Goal: Information Seeking & Learning: Learn about a topic

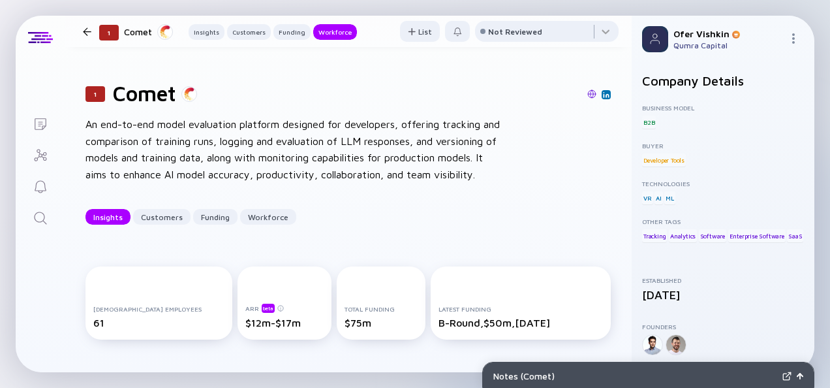
scroll to position [1351, 0]
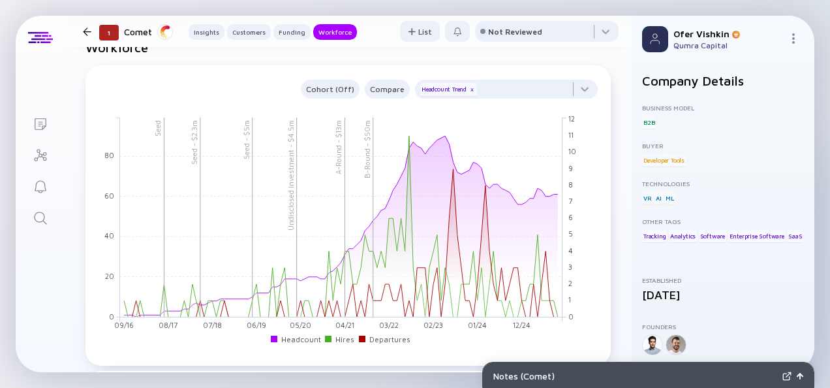
click at [39, 221] on icon "Search" at bounding box center [40, 217] width 12 height 12
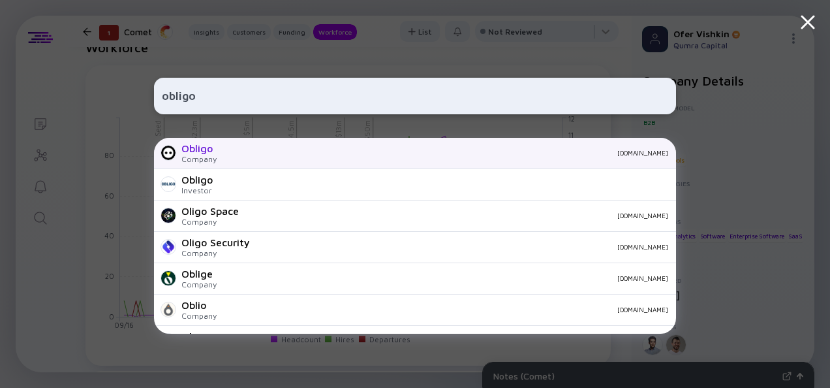
type input "obligo"
click at [255, 151] on div "[DOMAIN_NAME]" at bounding box center [447, 153] width 441 height 8
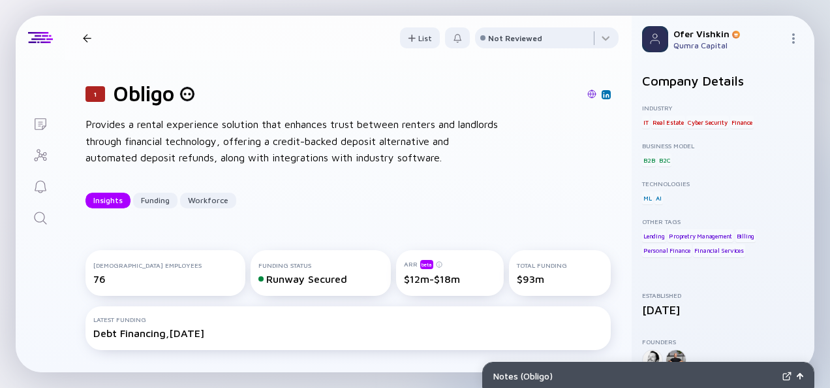
click at [602, 179] on div "1 Obligo Provides a rental experience solution that enhances trust between rent…" at bounding box center [348, 144] width 567 height 169
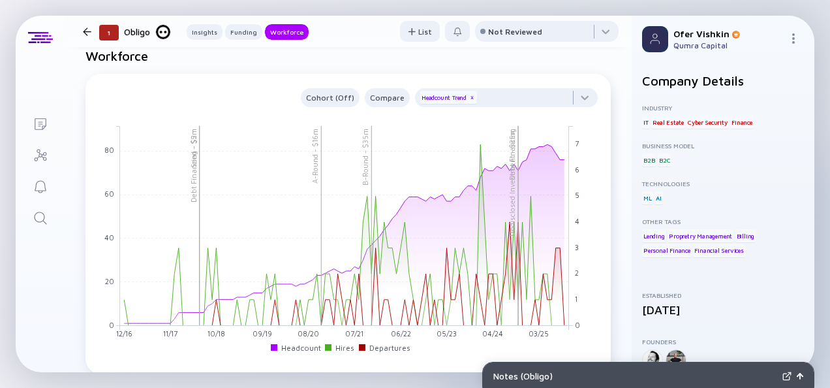
scroll to position [1116, 0]
click at [40, 215] on icon "Search" at bounding box center [41, 218] width 16 height 16
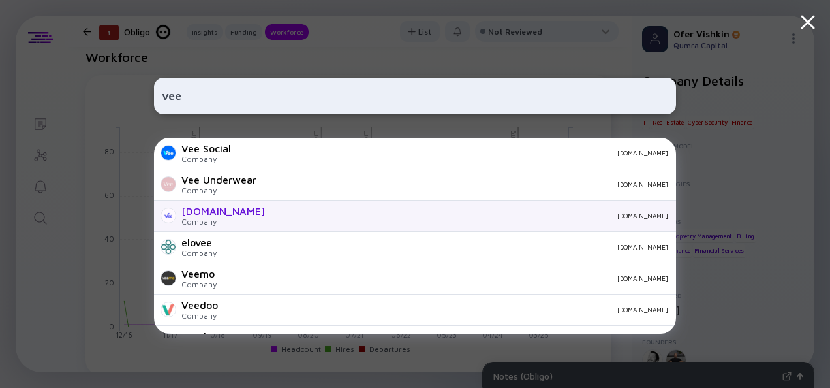
type input "vee"
click at [275, 212] on div "[DOMAIN_NAME]" at bounding box center [471, 215] width 393 height 8
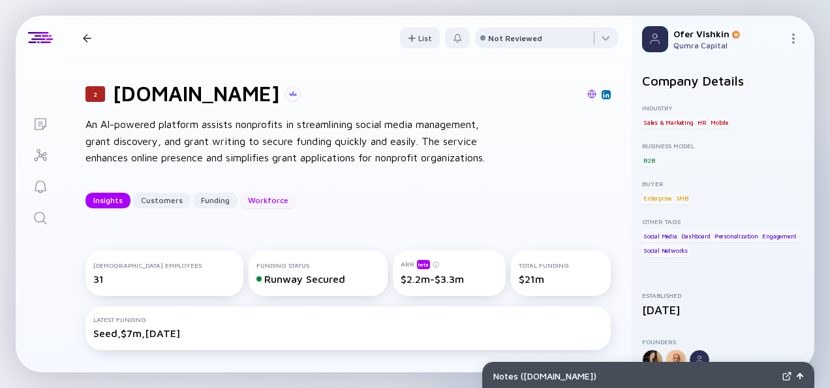
click at [262, 201] on div "Workforce" at bounding box center [268, 200] width 56 height 20
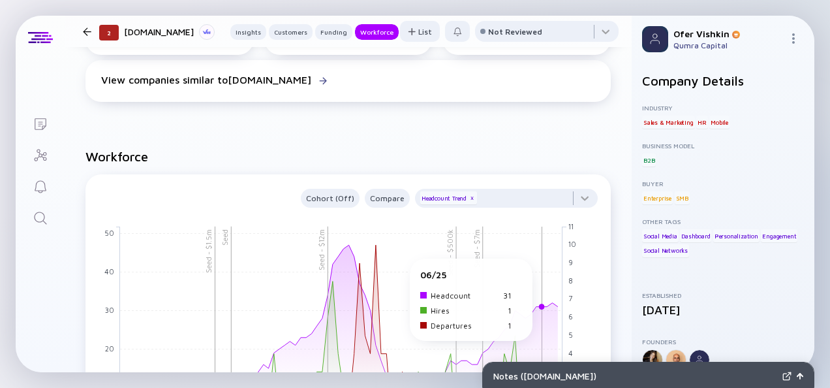
scroll to position [1232, 0]
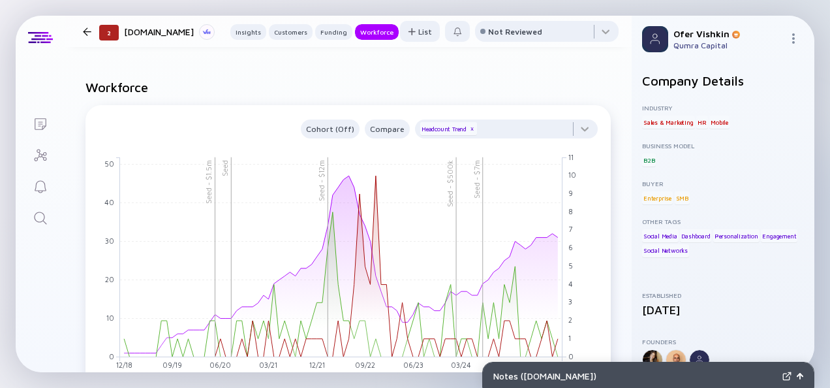
click at [38, 217] on icon "Search" at bounding box center [41, 218] width 16 height 16
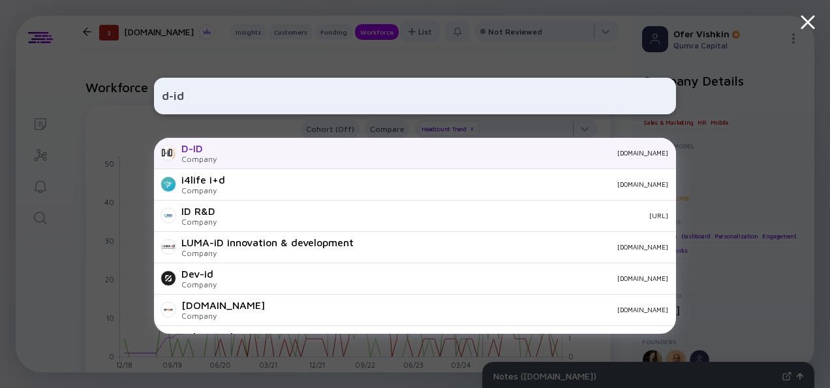
type input "d-id"
click at [232, 155] on div "[DOMAIN_NAME]" at bounding box center [447, 153] width 441 height 8
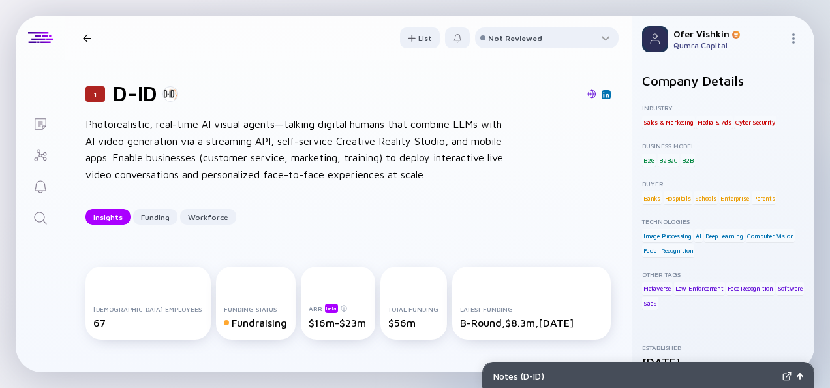
click at [606, 189] on div "1 D-ID Photorealistic, real-time AI visual agents—talking digital humans that c…" at bounding box center [348, 152] width 567 height 185
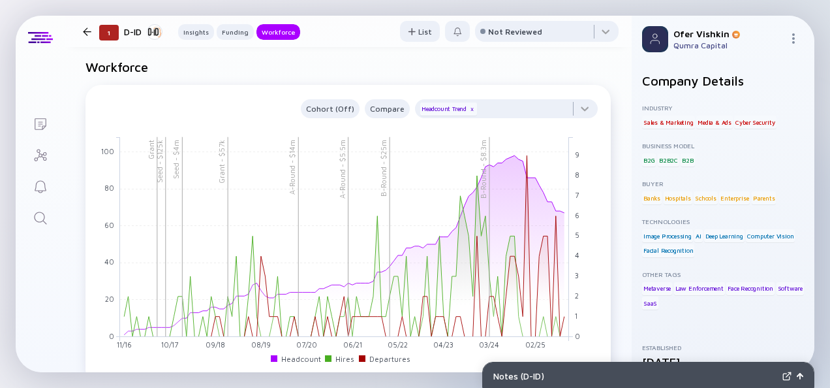
scroll to position [1224, 0]
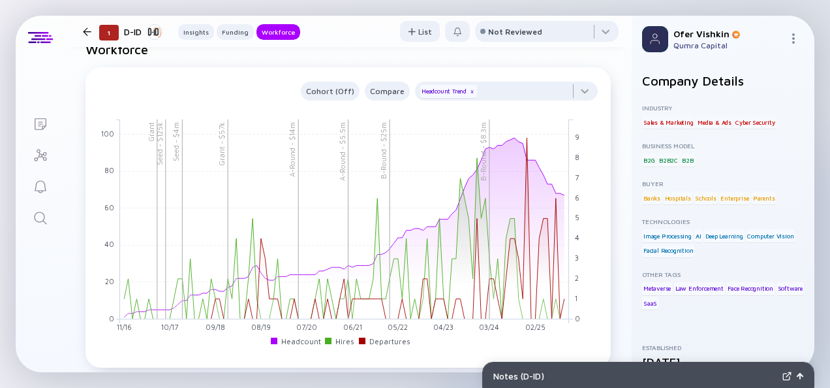
click at [42, 213] on icon "Search" at bounding box center [41, 218] width 16 height 16
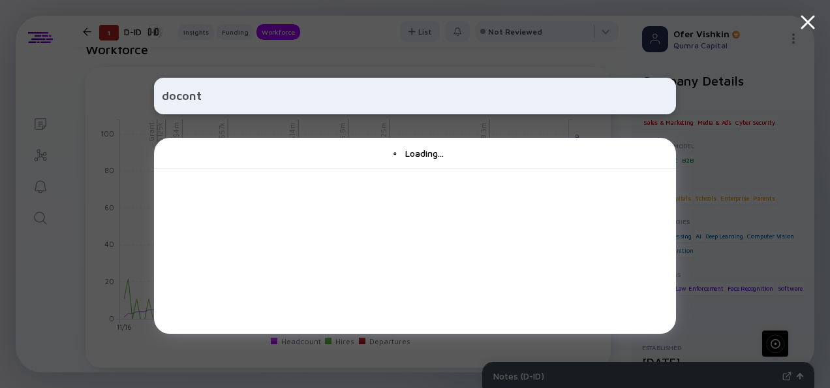
type input "docontr"
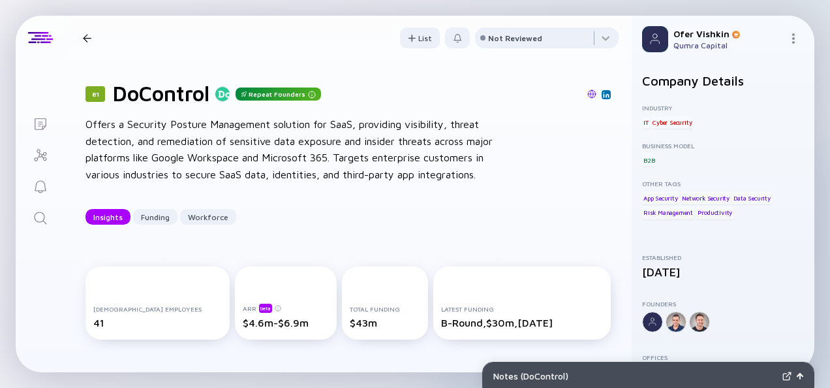
click at [605, 186] on div "81 DoControl Repeat Founders Offers a Security Posture Management solution for …" at bounding box center [348, 152] width 567 height 185
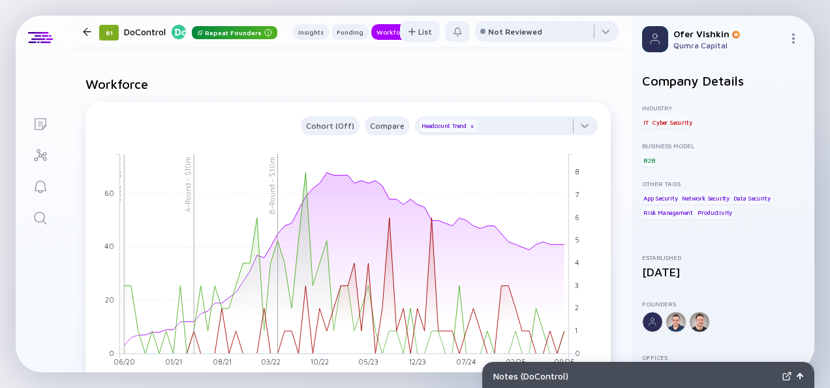
scroll to position [1144, 0]
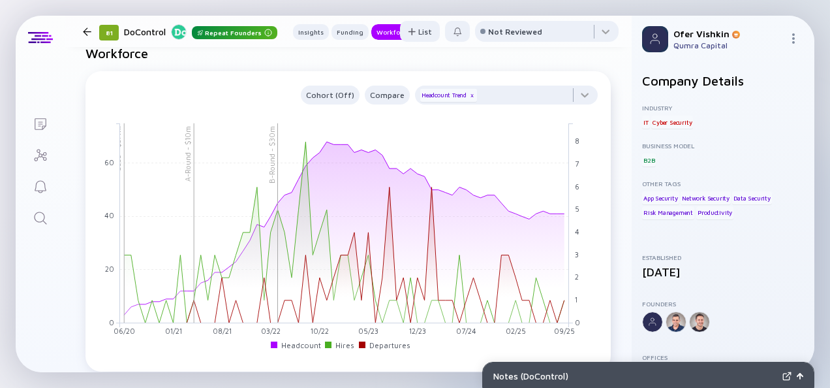
click at [53, 220] on link "Search" at bounding box center [40, 216] width 49 height 31
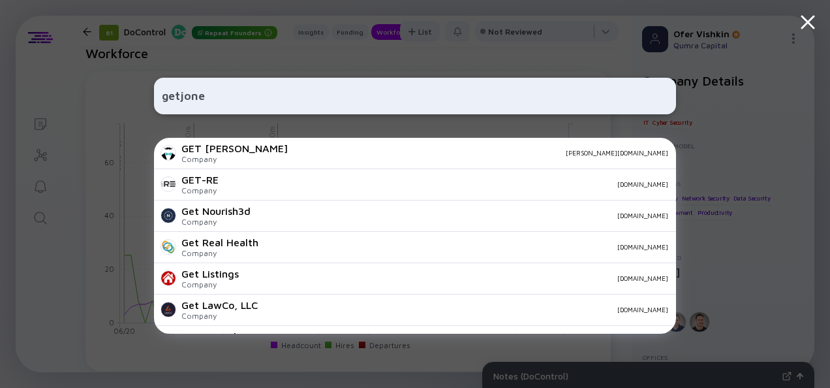
type input "getjones"
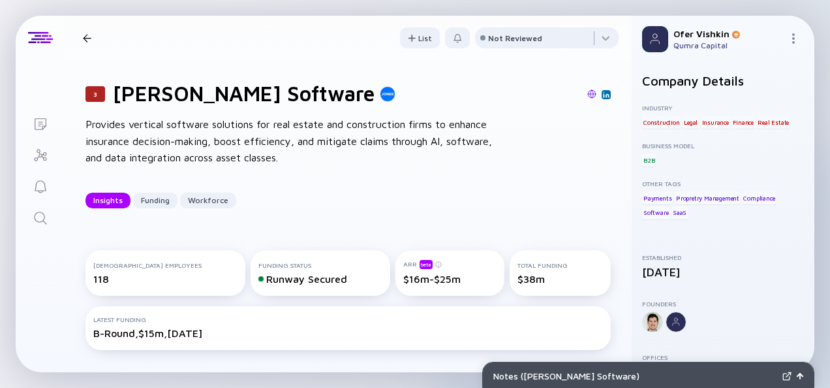
click at [610, 186] on div "3 [PERSON_NAME] Software Provides vertical software solutions for real estate a…" at bounding box center [348, 144] width 567 height 169
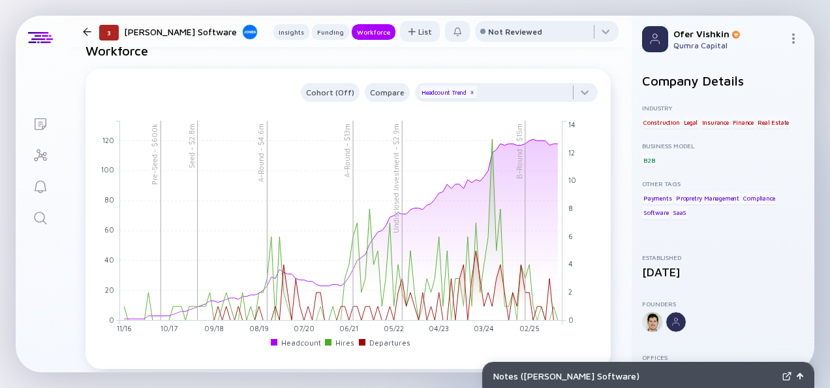
scroll to position [1160, 0]
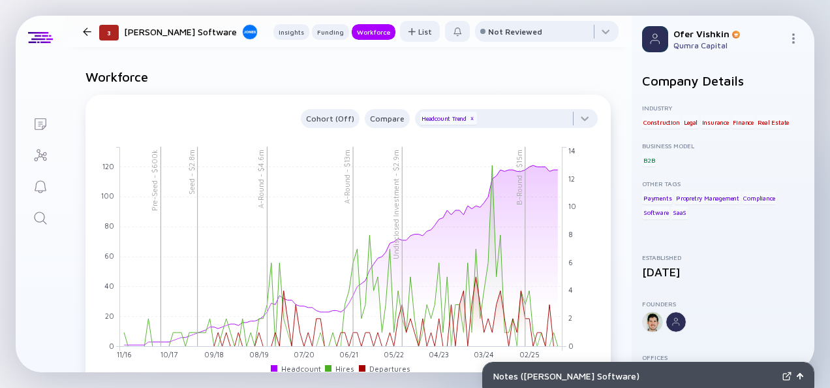
click at [39, 221] on icon "Search" at bounding box center [41, 218] width 16 height 16
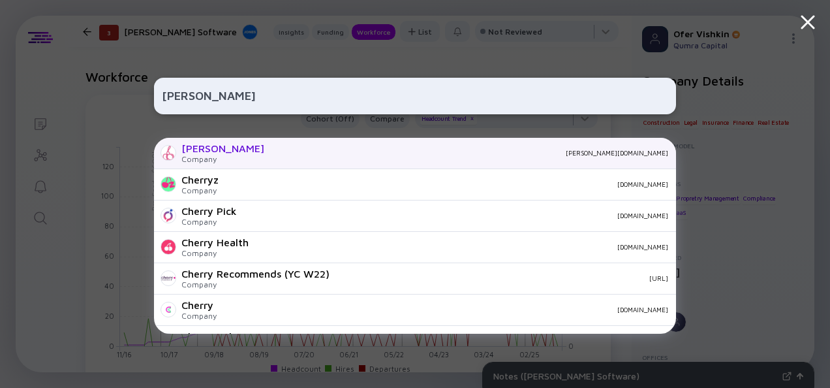
type input "[PERSON_NAME]"
click at [298, 154] on div "[PERSON_NAME][DOMAIN_NAME]" at bounding box center [472, 153] width 394 height 8
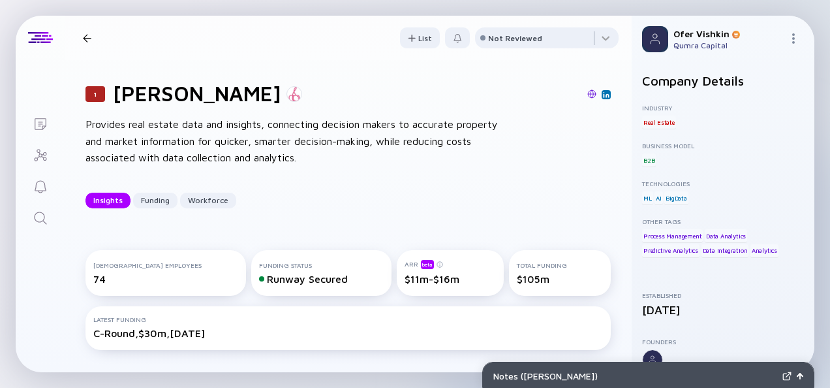
click at [604, 175] on div "1 [PERSON_NAME] Provides real estate data and insights, connecting decision mak…" at bounding box center [348, 144] width 567 height 169
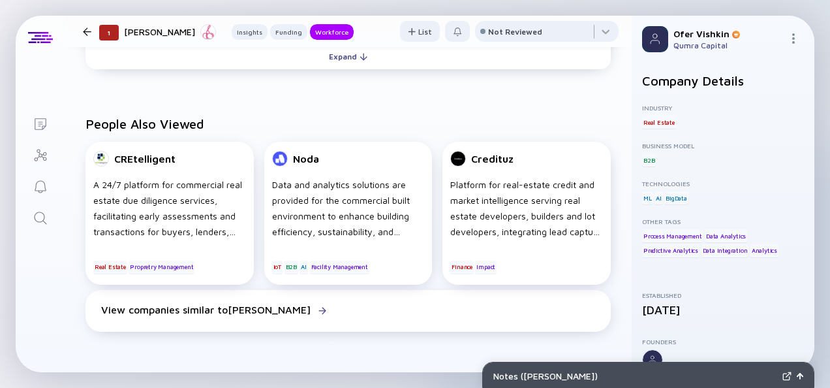
scroll to position [1247, 0]
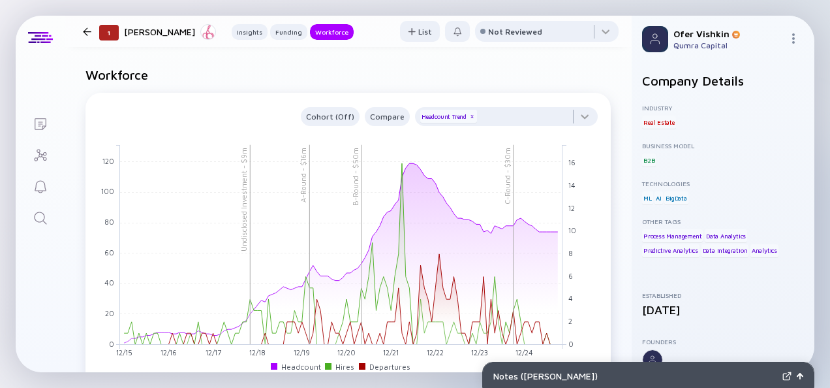
click at [40, 218] on icon "Search" at bounding box center [41, 218] width 16 height 16
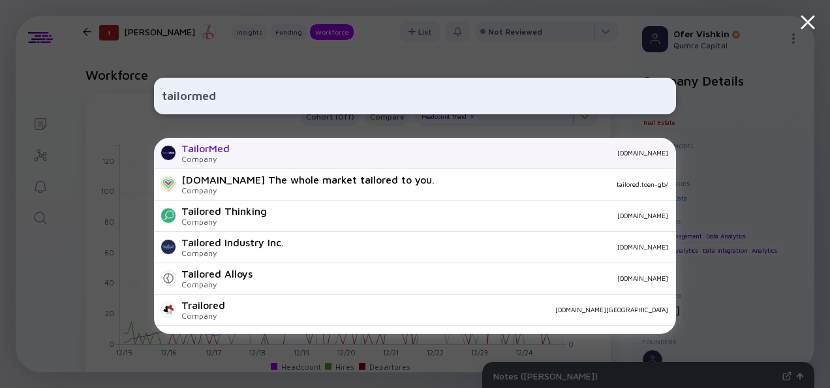
type input "tailormed"
click at [255, 149] on div "[DOMAIN_NAME]" at bounding box center [454, 153] width 428 height 8
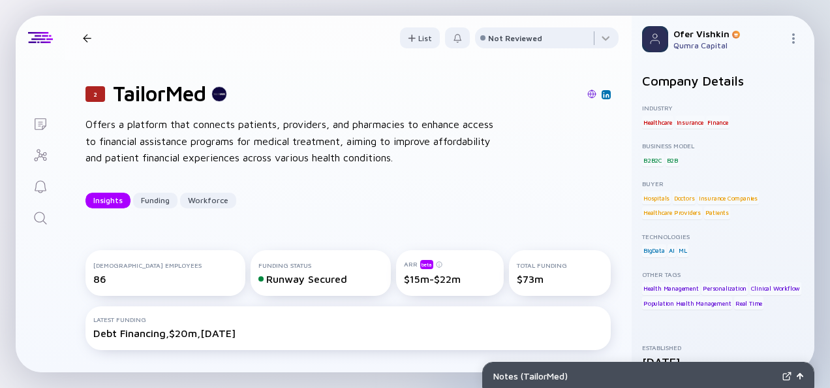
click at [608, 185] on div "2 TailorMed Offers a platform that connects patients, providers, and pharmacies…" at bounding box center [348, 144] width 567 height 169
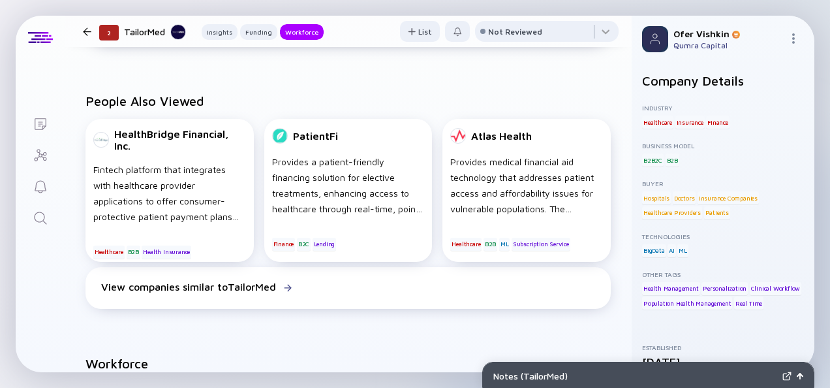
scroll to position [1247, 0]
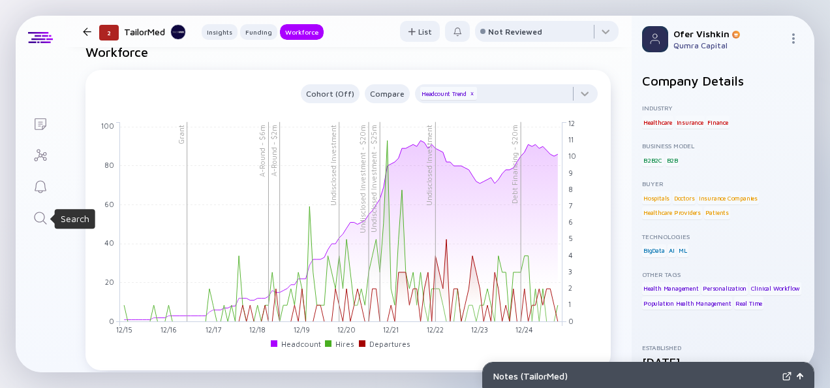
click at [38, 221] on icon "Search" at bounding box center [40, 217] width 12 height 12
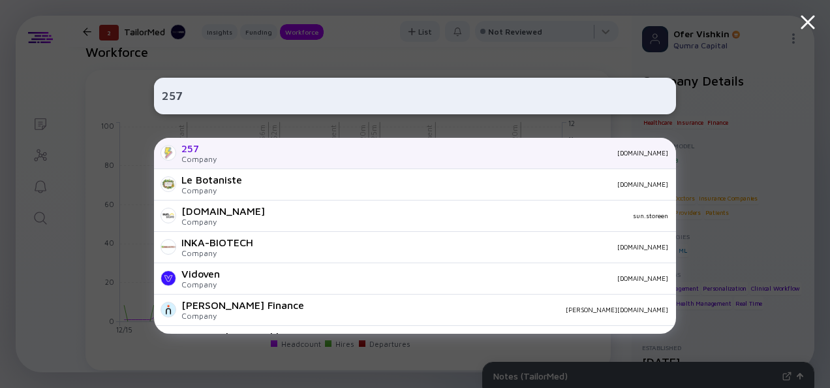
type input "257"
click at [292, 155] on div "[DOMAIN_NAME]" at bounding box center [447, 153] width 441 height 8
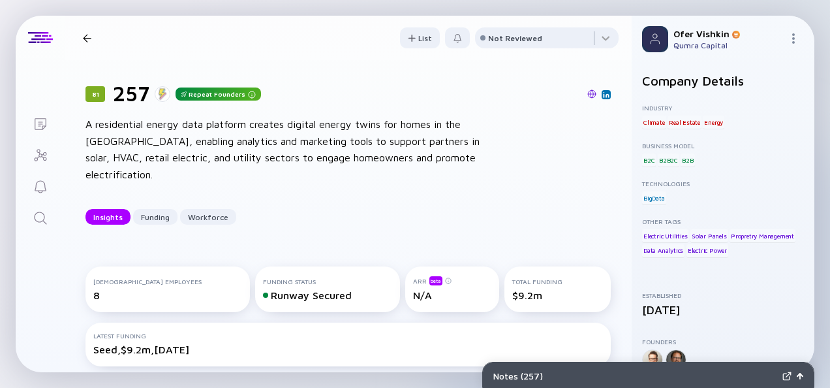
click at [606, 191] on div "81 257 Repeat Founders A residential energy data platform creates digital energ…" at bounding box center [348, 152] width 567 height 185
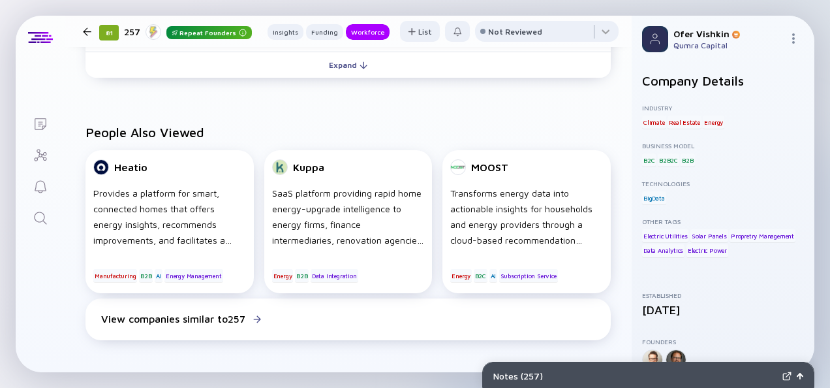
scroll to position [935, 0]
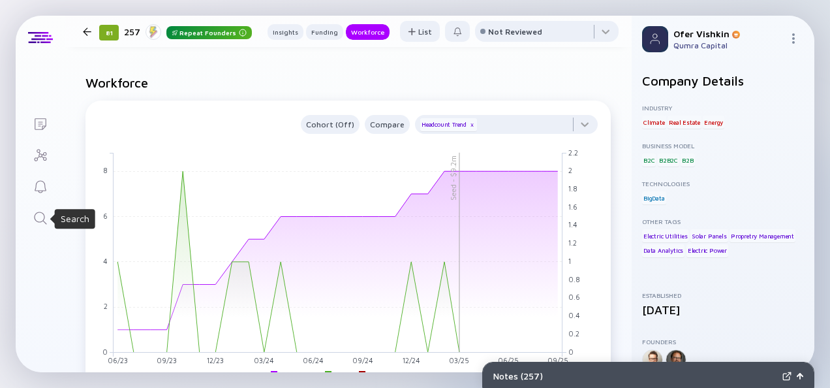
click at [39, 218] on icon "Search" at bounding box center [41, 218] width 16 height 16
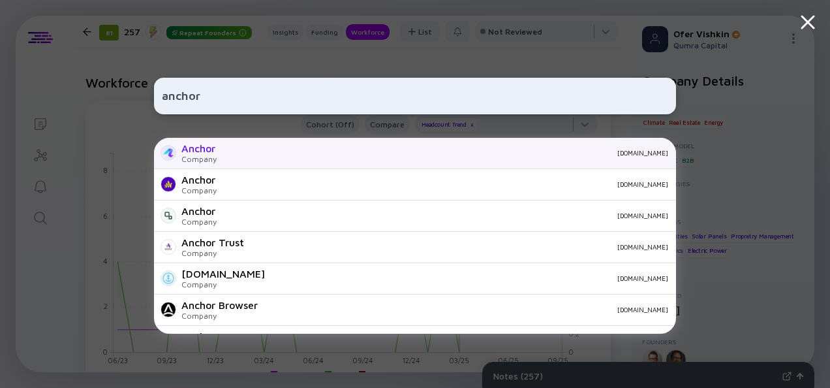
type input "anchor"
click at [268, 148] on div "Anchor Company [DOMAIN_NAME]" at bounding box center [415, 153] width 522 height 31
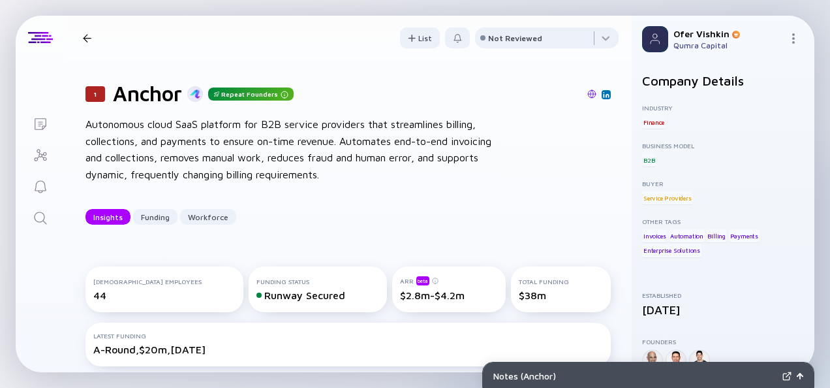
click at [605, 182] on div "1 Anchor Repeat Founders Autonomous cloud SaaS platform for B2B service provide…" at bounding box center [348, 152] width 567 height 185
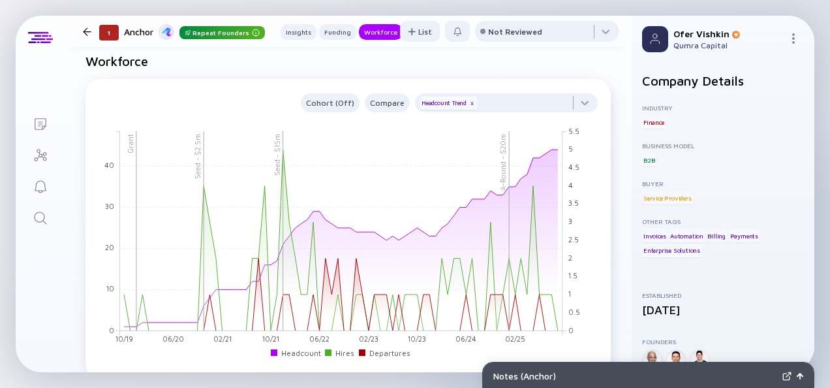
scroll to position [1090, 0]
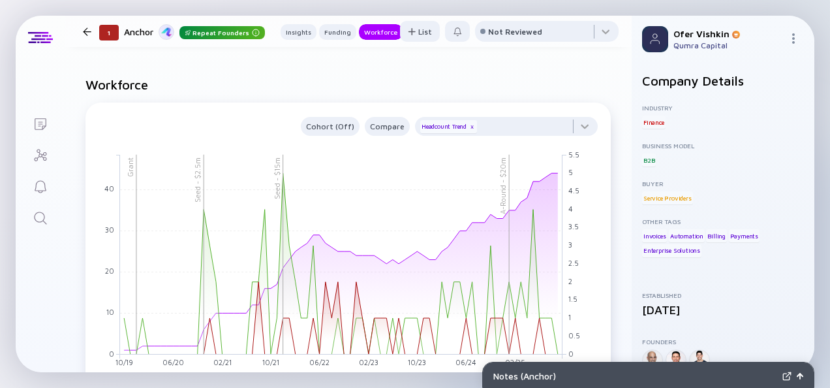
click at [40, 221] on icon "Search" at bounding box center [40, 217] width 12 height 12
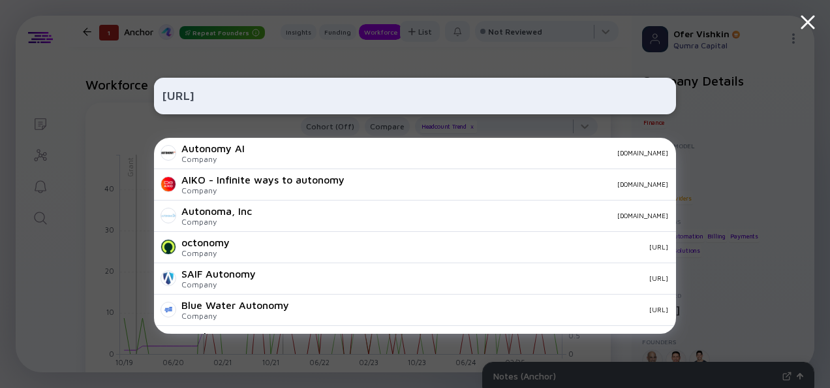
type input "autonomyai"
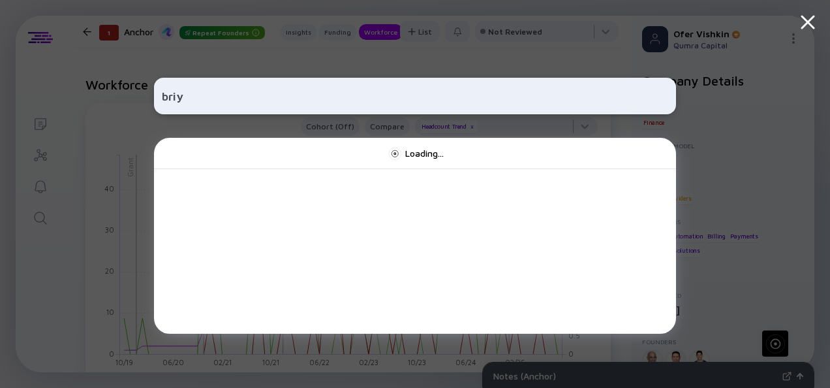
type input "briya"
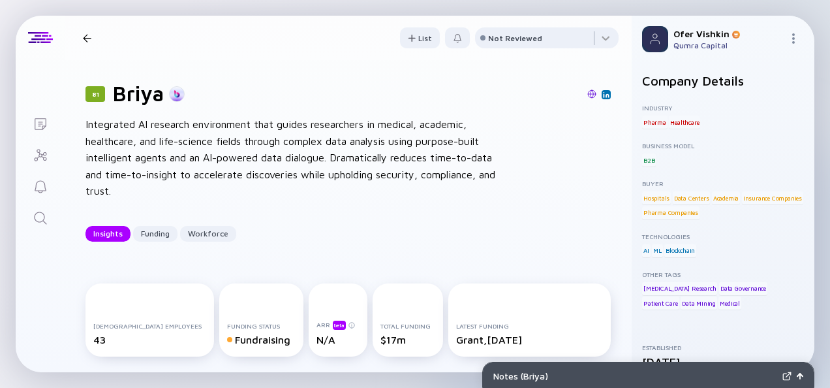
click at [608, 186] on div "81 Briya Integrated AI research environment that guides researchers in medical,…" at bounding box center [348, 161] width 567 height 202
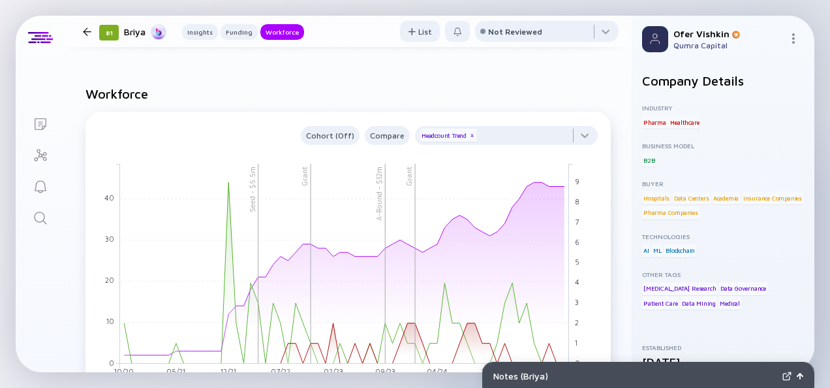
scroll to position [1064, 0]
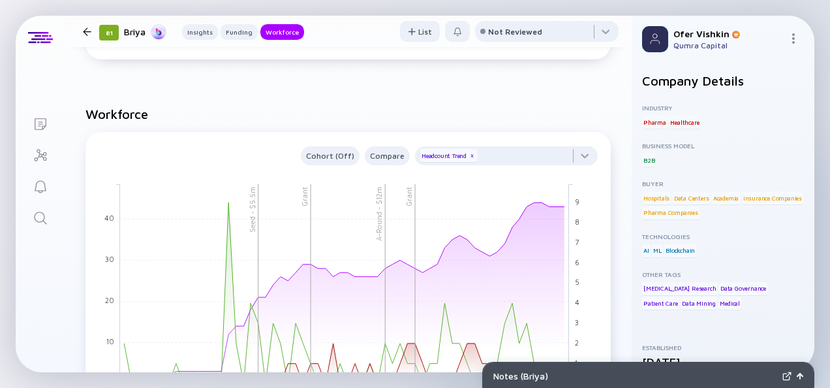
click at [48, 217] on icon "Search" at bounding box center [41, 218] width 16 height 16
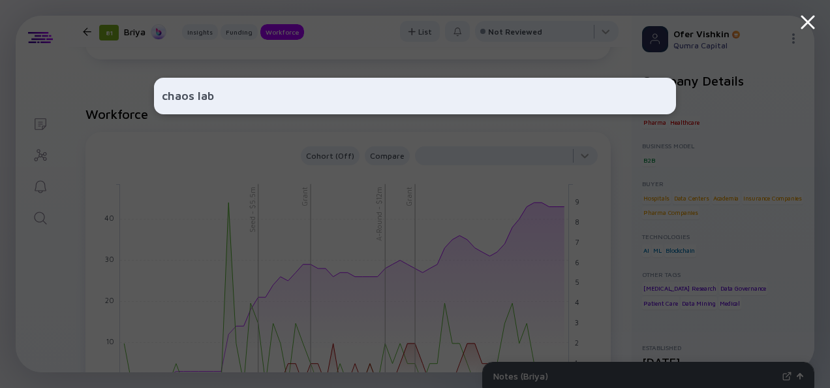
type input "chaos labs"
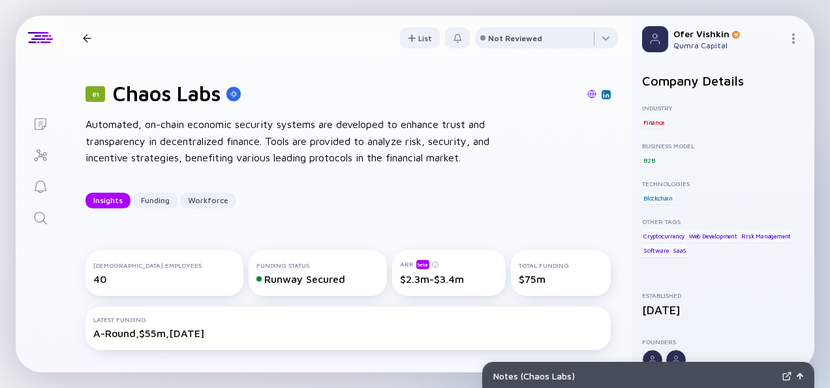
click at [608, 191] on div "81 Chaos Labs Automated, on-chain economic security systems are developed to en…" at bounding box center [348, 144] width 567 height 169
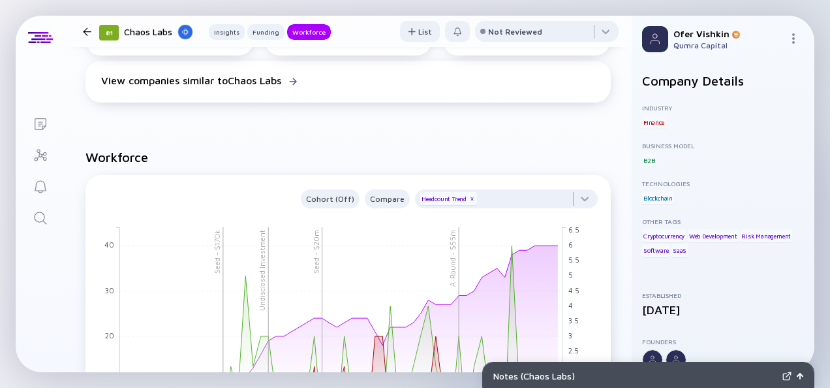
scroll to position [1376, 0]
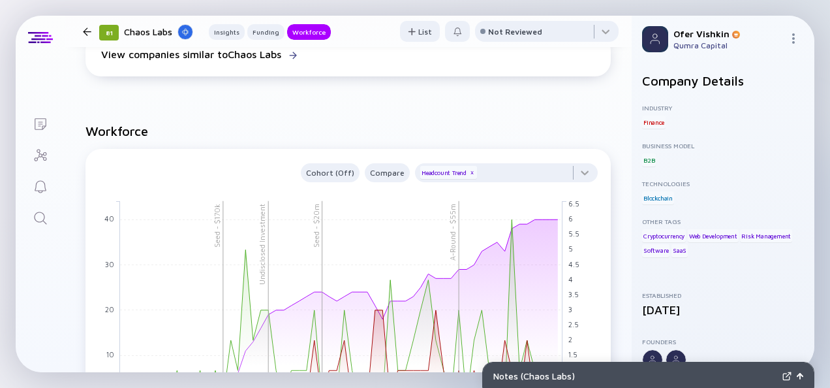
click at [40, 222] on icon "Search" at bounding box center [41, 218] width 16 height 16
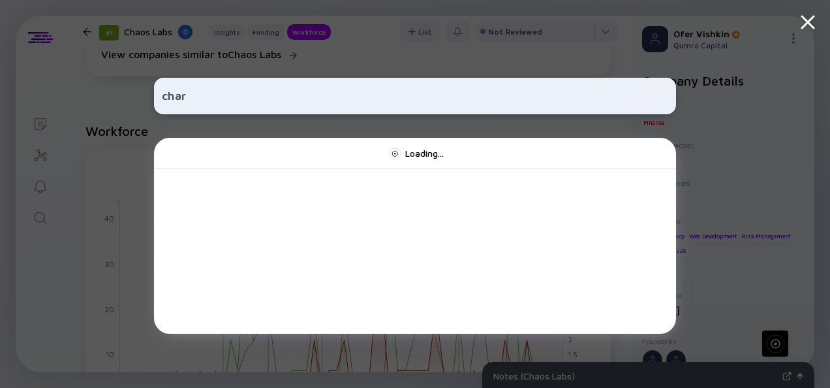
type input "charm"
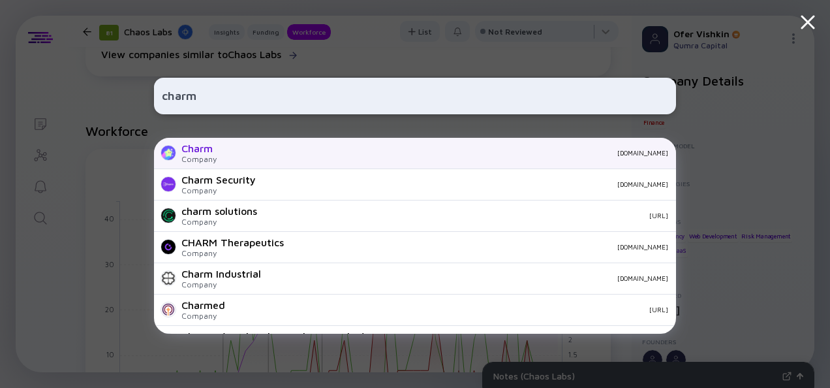
scroll to position [31, 0]
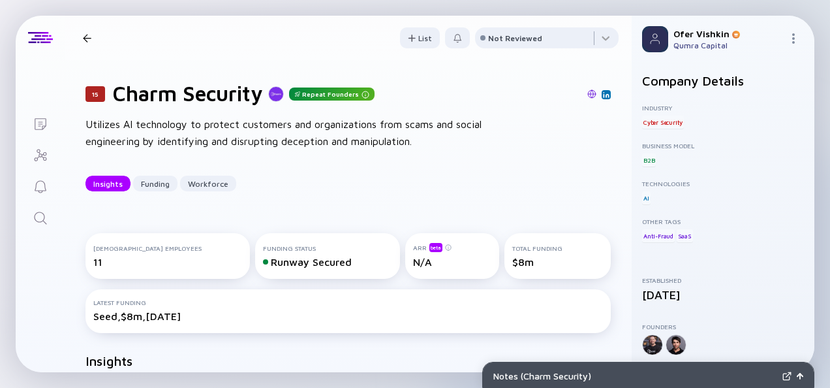
click at [605, 202] on div "15 Charm Security Repeat Founders Utilizes AI technology to protect customers a…" at bounding box center [348, 136] width 567 height 152
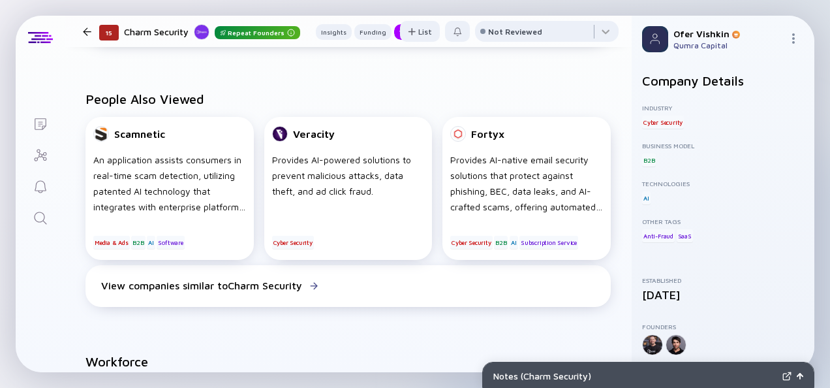
scroll to position [935, 0]
